Goal: Information Seeking & Learning: Learn about a topic

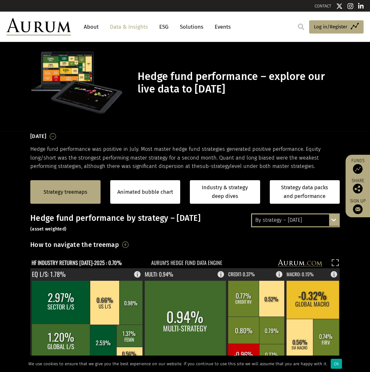
click at [208, 121] on section "Hedge fund performance – explore our live data to [DATE]" at bounding box center [185, 87] width 370 height 90
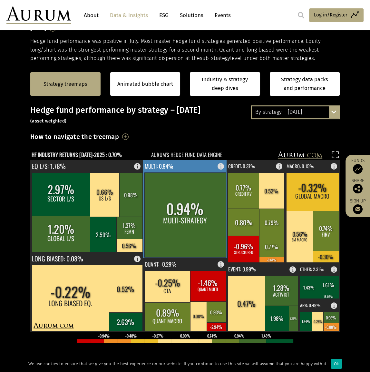
scroll to position [117, 0]
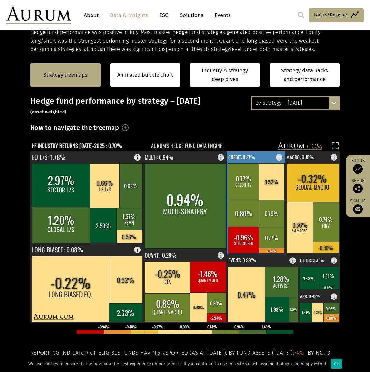
click at [262, 159] on rect at bounding box center [255, 202] width 59 height 103
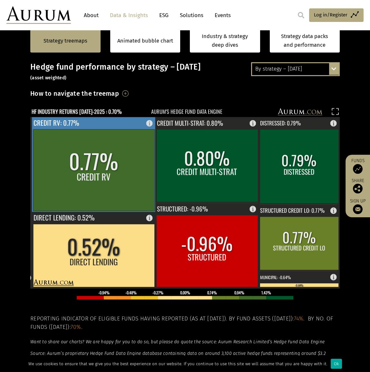
scroll to position [156, 0]
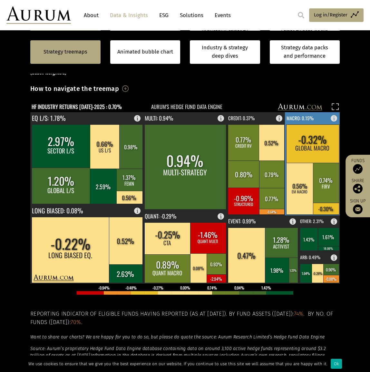
click at [306, 119] on text "MACRO: 0.15%" at bounding box center [299, 117] width 27 height 7
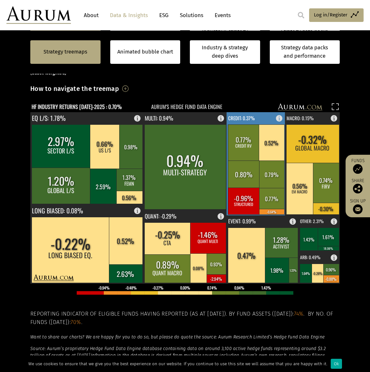
click at [263, 115] on rect at bounding box center [255, 163] width 59 height 103
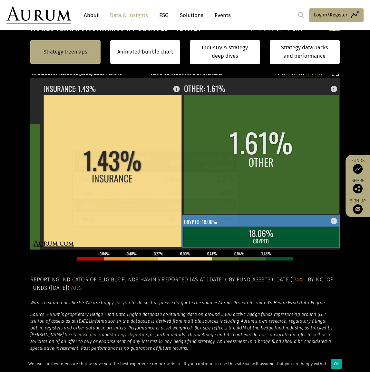
scroll to position [195, 0]
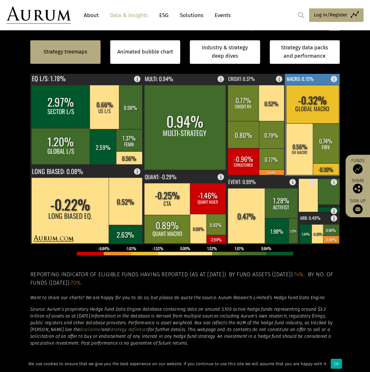
scroll to position [156, 0]
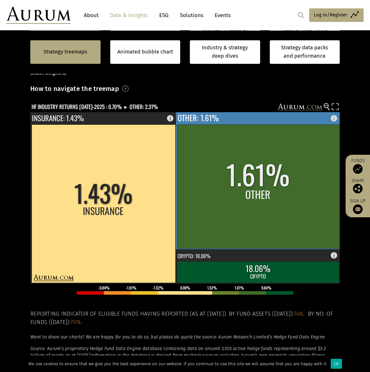
click at [333, 119] on rect at bounding box center [336, 116] width 8 height 9
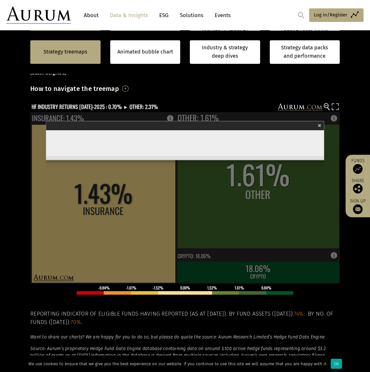
click at [320, 125] on span "×" at bounding box center [320, 124] width 4 height 7
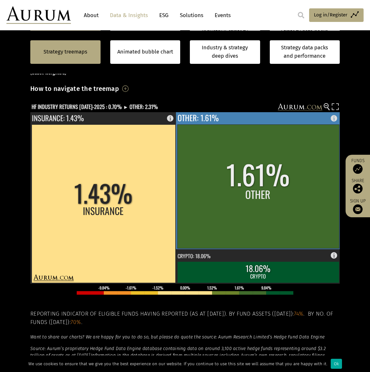
click at [337, 116] on rect at bounding box center [336, 116] width 8 height 9
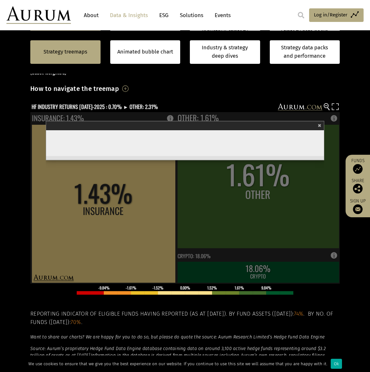
click at [359, 131] on section "Strategy treemaps Animated bubble chart Industry & strategy deep dives Strategy…" at bounding box center [185, 215] width 370 height 403
click at [323, 124] on div "× Other" at bounding box center [185, 125] width 278 height 9
click at [321, 123] on span "×" at bounding box center [320, 124] width 4 height 7
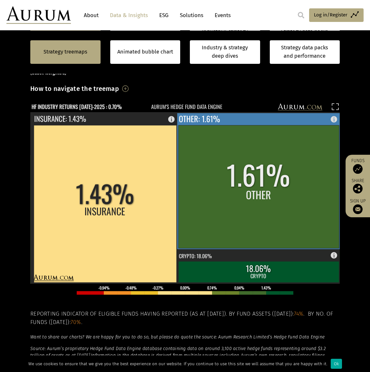
scroll to position [195, 0]
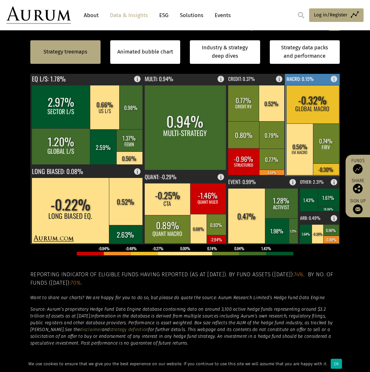
click at [310, 79] on text "MACRO: 0.15%" at bounding box center [299, 78] width 27 height 7
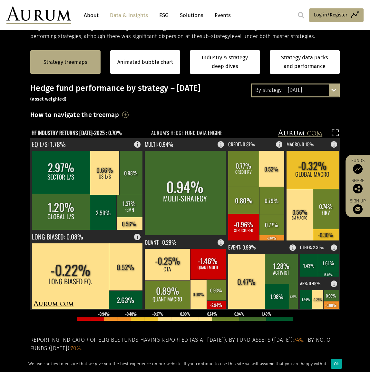
scroll to position [117, 0]
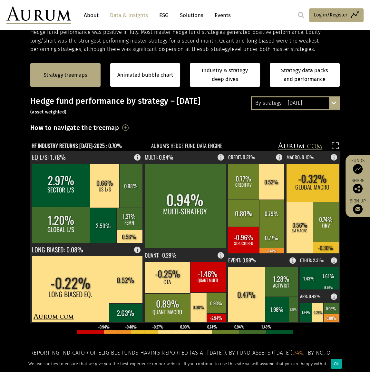
click at [310, 102] on div "By strategy – [DATE]" at bounding box center [295, 103] width 87 height 12
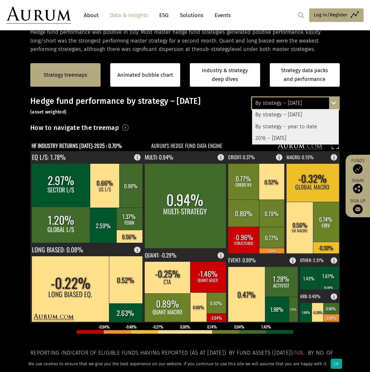
click at [286, 135] on div "2016 – [DATE]" at bounding box center [295, 138] width 87 height 12
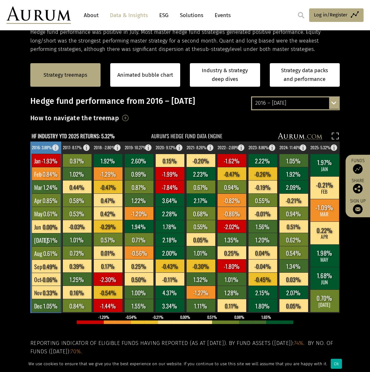
click at [55, 146] on rect at bounding box center [57, 145] width 8 height 9
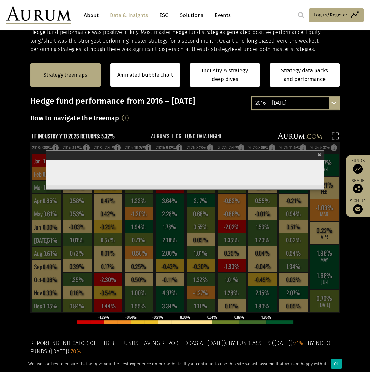
click at [319, 154] on span "×" at bounding box center [320, 153] width 4 height 7
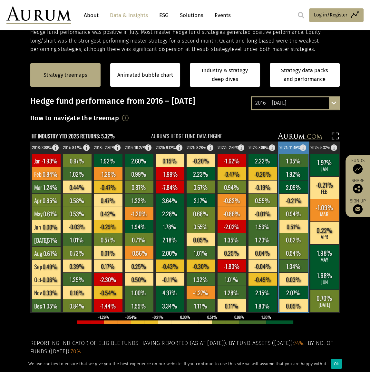
click at [303, 148] on rect at bounding box center [305, 145] width 8 height 9
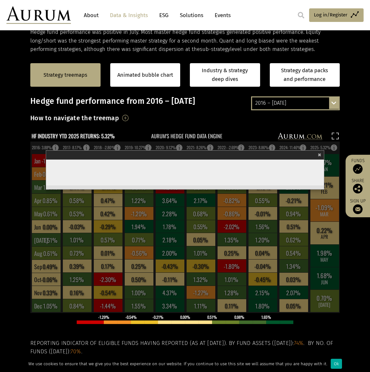
click at [320, 153] on span "×" at bounding box center [320, 153] width 4 height 7
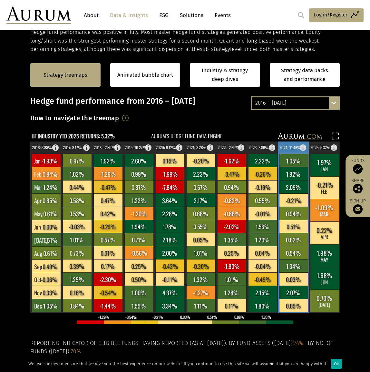
click at [304, 147] on rect at bounding box center [305, 145] width 8 height 9
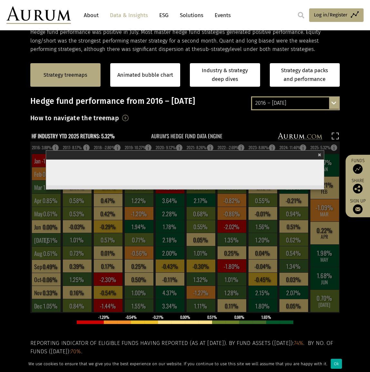
click at [320, 153] on span "×" at bounding box center [320, 153] width 4 height 7
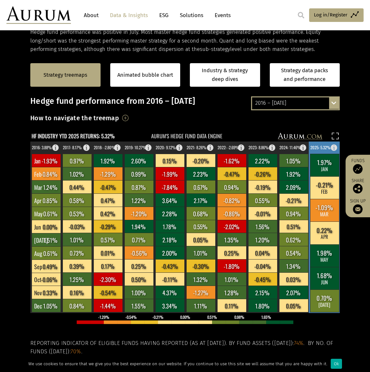
click at [335, 147] on rect at bounding box center [336, 145] width 8 height 9
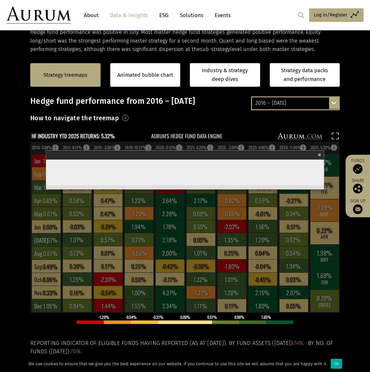
click at [320, 153] on span "×" at bounding box center [320, 153] width 4 height 7
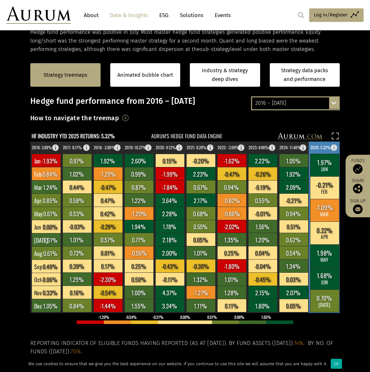
click at [322, 147] on text "2025: 5.32%" at bounding box center [320, 147] width 20 height 6
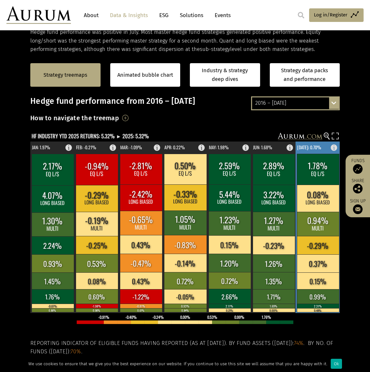
click at [335, 148] on rect at bounding box center [336, 145] width 8 height 9
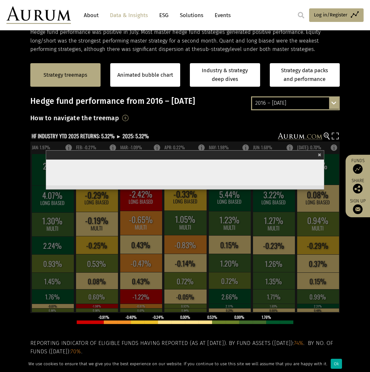
click at [334, 144] on rect at bounding box center [184, 226] width 309 height 171
click at [289, 149] on rect at bounding box center [184, 226] width 309 height 171
click at [321, 154] on div "× Jul" at bounding box center [185, 154] width 278 height 9
click at [320, 153] on span "×" at bounding box center [320, 153] width 4 height 7
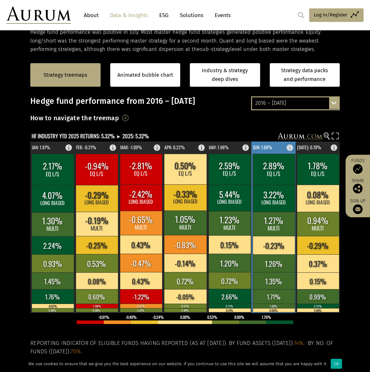
click at [290, 146] on rect at bounding box center [292, 145] width 8 height 9
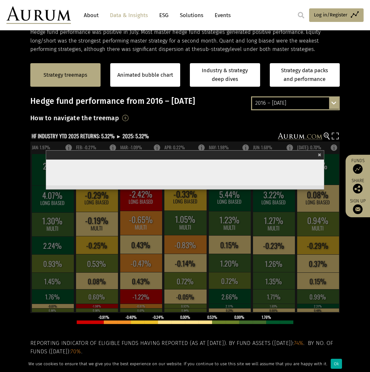
click at [319, 154] on span "×" at bounding box center [320, 153] width 4 height 7
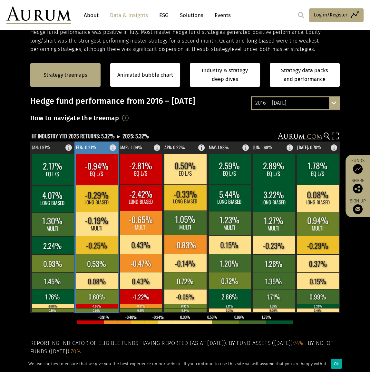
click at [112, 146] on rect at bounding box center [115, 145] width 8 height 9
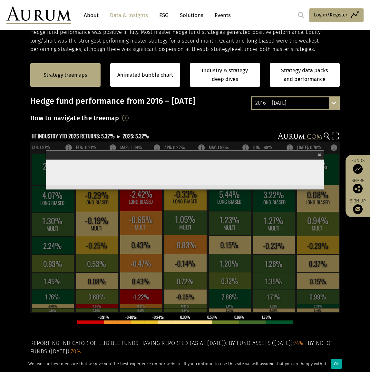
click at [321, 155] on span "×" at bounding box center [320, 153] width 4 height 7
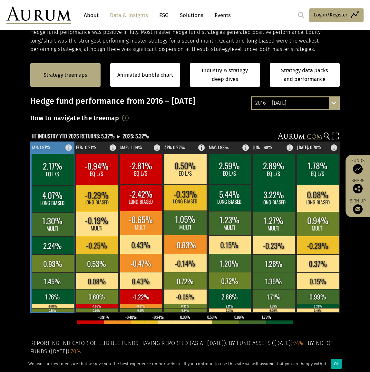
click at [70, 147] on rect at bounding box center [71, 145] width 8 height 9
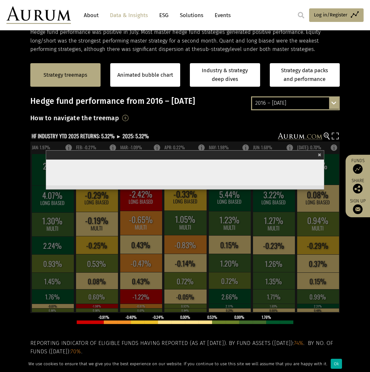
click at [319, 153] on span "×" at bounding box center [320, 153] width 4 height 7
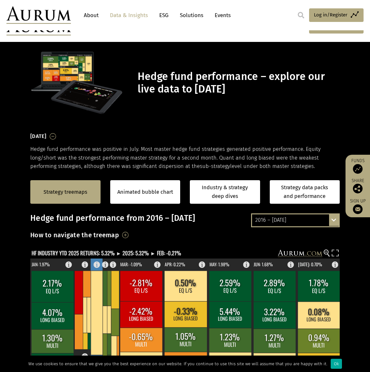
scroll to position [117, 0]
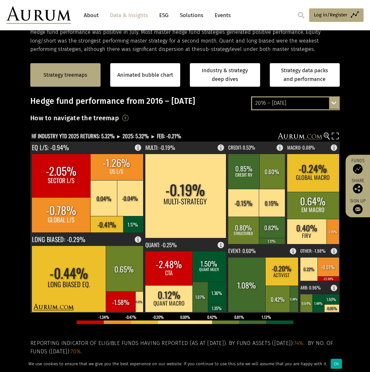
click at [333, 105] on div "2016 – [DATE] By strategy – [DATE] By strategy – year to date 2016 – [DATE]" at bounding box center [295, 103] width 89 height 14
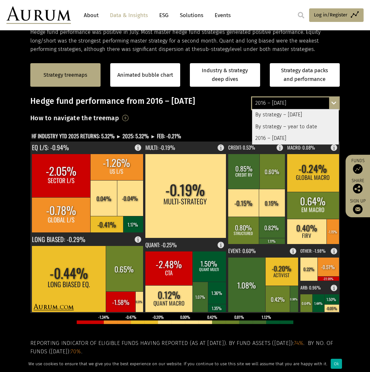
click at [279, 136] on div "2016 – [DATE]" at bounding box center [295, 138] width 87 height 12
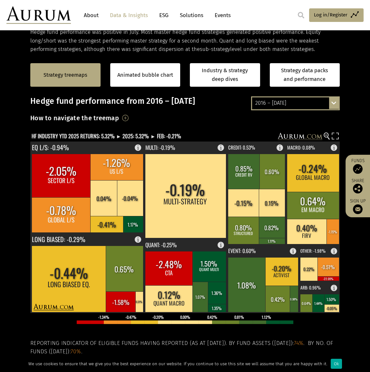
click at [333, 100] on div "2016 – [DATE] By strategy – [DATE] By strategy – year to date 2016 – [DATE]" at bounding box center [295, 103] width 89 height 14
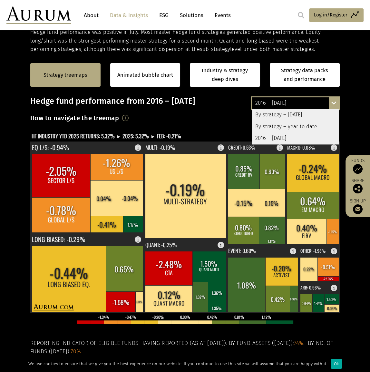
click at [279, 137] on div "2016 – [DATE]" at bounding box center [295, 138] width 87 height 12
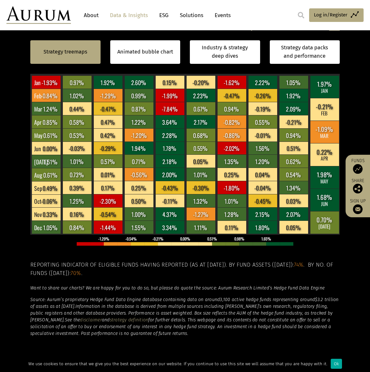
scroll to position [156, 0]
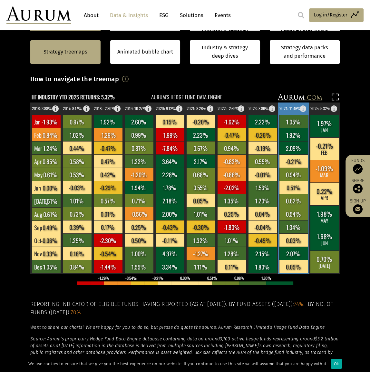
click at [305, 107] on rect at bounding box center [305, 106] width 8 height 9
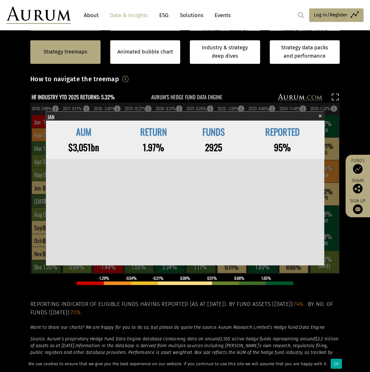
click at [320, 113] on span "×" at bounding box center [320, 114] width 4 height 7
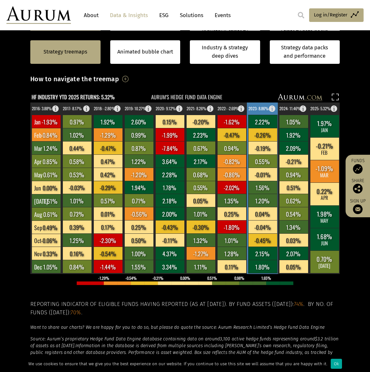
click at [272, 108] on rect at bounding box center [274, 106] width 8 height 9
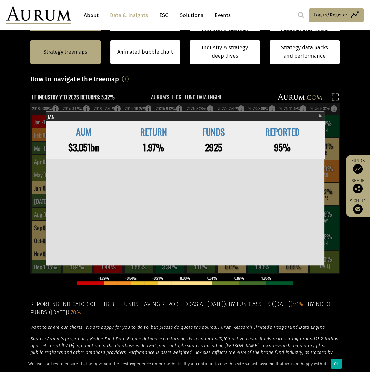
click at [320, 114] on span "×" at bounding box center [320, 114] width 4 height 7
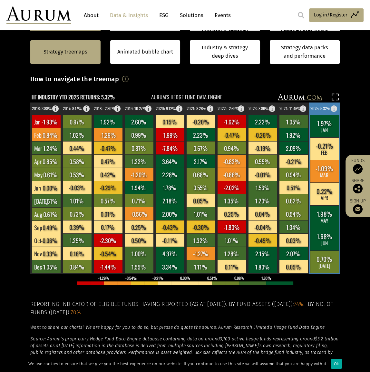
click at [335, 106] on rect at bounding box center [336, 106] width 8 height 9
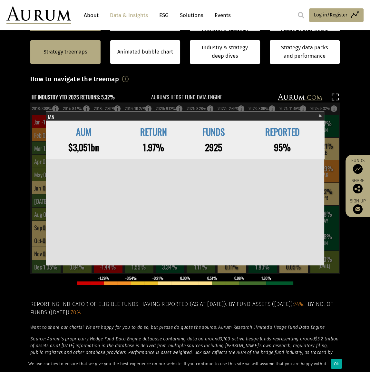
click at [320, 114] on span "×" at bounding box center [320, 114] width 4 height 7
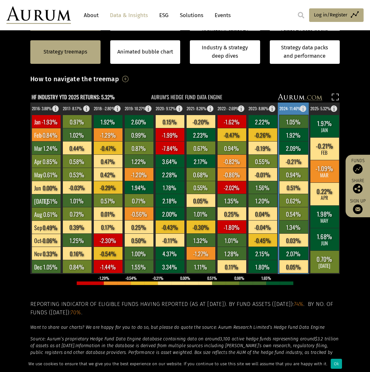
click at [293, 108] on text "2024: 11.46%" at bounding box center [289, 108] width 21 height 6
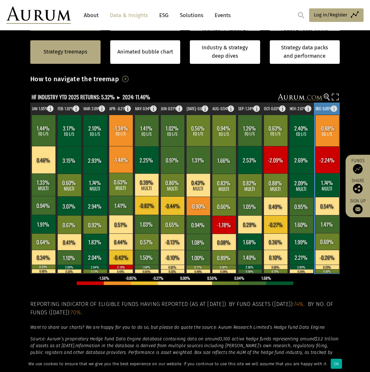
click at [324, 105] on text "DEC: 0.05%" at bounding box center [323, 108] width 17 height 6
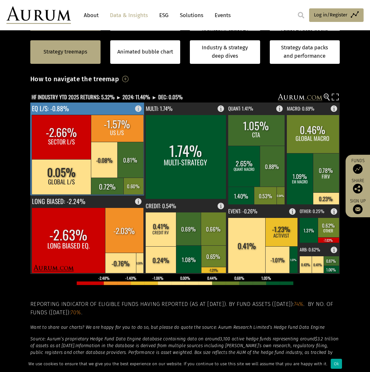
click at [138, 108] on rect at bounding box center [140, 106] width 8 height 9
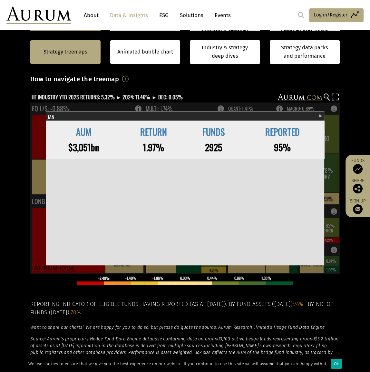
click at [321, 113] on div "× Eq L/S" at bounding box center [185, 115] width 278 height 9
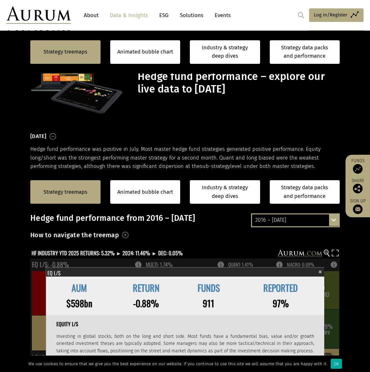
scroll to position [156, 0]
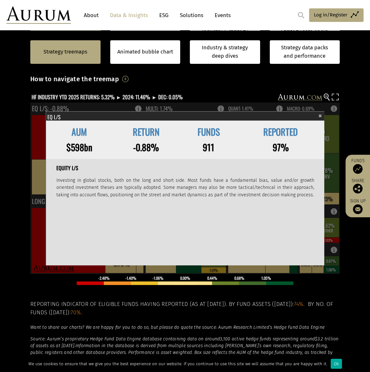
click at [320, 114] on span "×" at bounding box center [320, 114] width 4 height 7
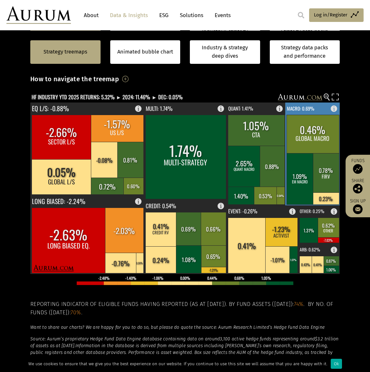
click at [302, 110] on text "MACRO: 0.69%" at bounding box center [300, 107] width 27 height 7
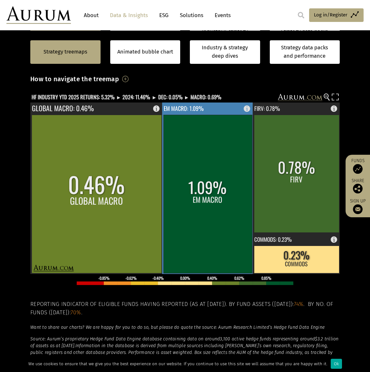
click at [244, 107] on rect at bounding box center [207, 187] width 91 height 171
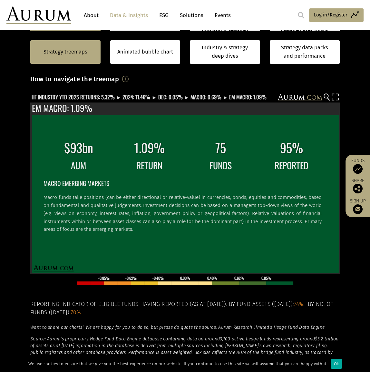
click at [348, 86] on section "Strategy treemaps Animated bubble chart Industry & strategy deep dives Strategy…" at bounding box center [185, 215] width 370 height 403
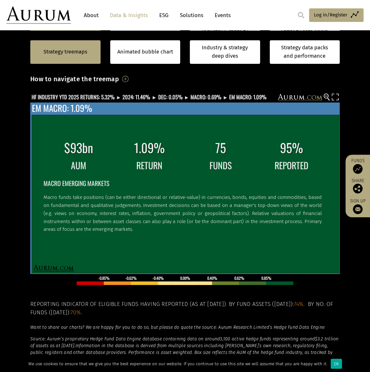
click at [98, 106] on div "$93bn 1.09% 75 95% AUM RETURN FUNDS REPORTED MACRO EMERGING MARKETS Macro funds…" at bounding box center [184, 187] width 309 height 171
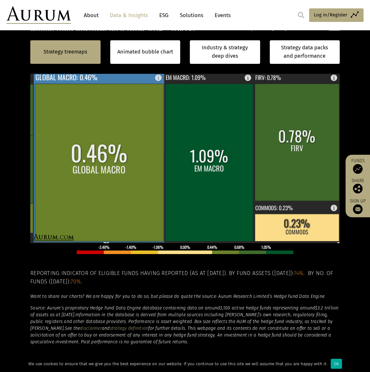
scroll to position [195, 0]
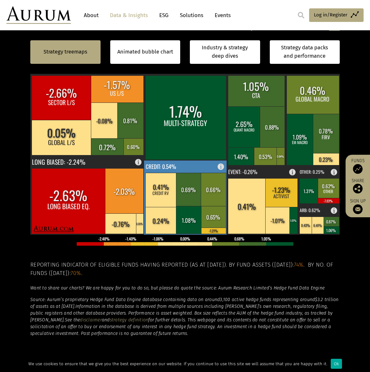
click at [192, 166] on rect at bounding box center [185, 197] width 83 height 74
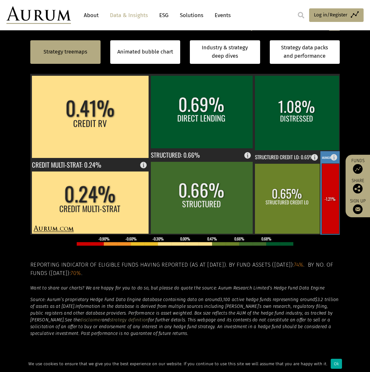
click at [324, 156] on text "MUNICIPAL: -1.21%" at bounding box center [332, 157] width 21 height 5
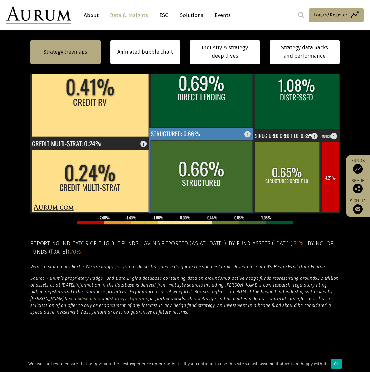
scroll to position [234, 0]
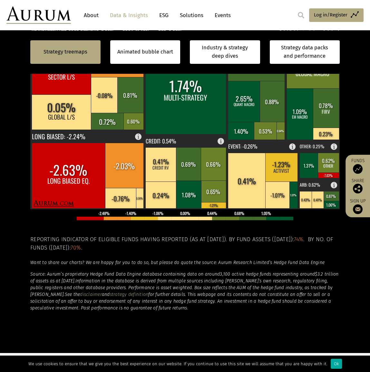
scroll to position [156, 0]
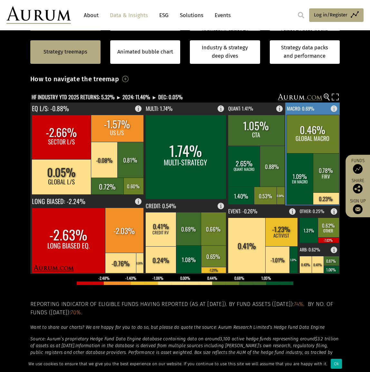
click at [334, 108] on rect at bounding box center [336, 106] width 8 height 9
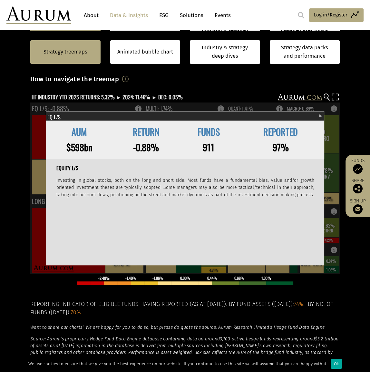
click at [334, 108] on rect at bounding box center [184, 187] width 309 height 171
click at [320, 114] on span "×" at bounding box center [320, 114] width 4 height 7
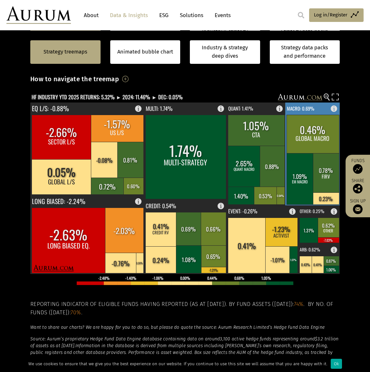
click at [322, 106] on rect at bounding box center [312, 153] width 55 height 103
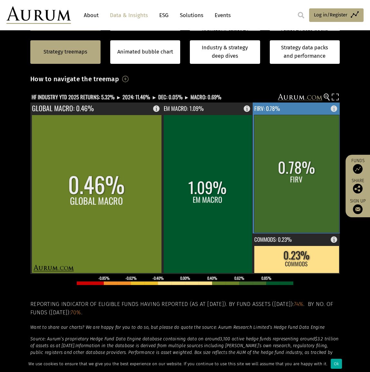
click at [333, 106] on rect at bounding box center [336, 106] width 8 height 9
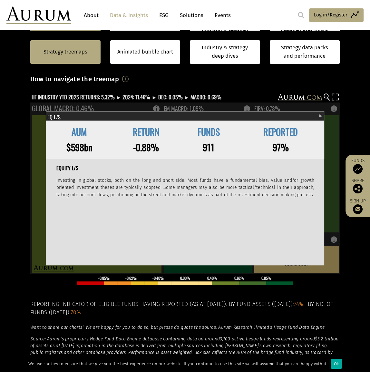
click at [319, 113] on span "×" at bounding box center [320, 114] width 4 height 7
